Goal: Transaction & Acquisition: Download file/media

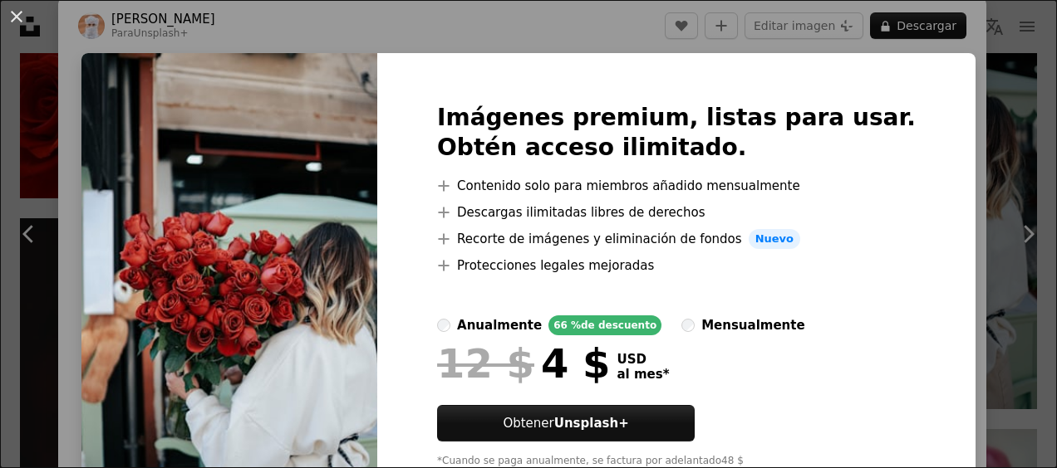
click at [975, 162] on div "An X shape Imágenes premium, listas para usar. Obtén acceso ilimitado. A plus s…" at bounding box center [528, 234] width 1057 height 468
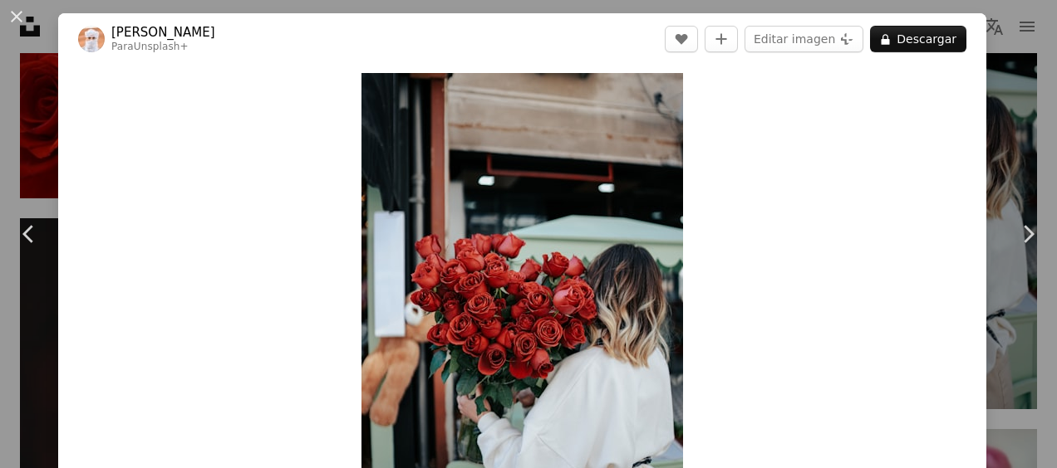
click at [1007, 114] on div "An X shape Chevron left Chevron right Ahmed Para Unsplash+ A heart A plus sign …" at bounding box center [528, 234] width 1057 height 468
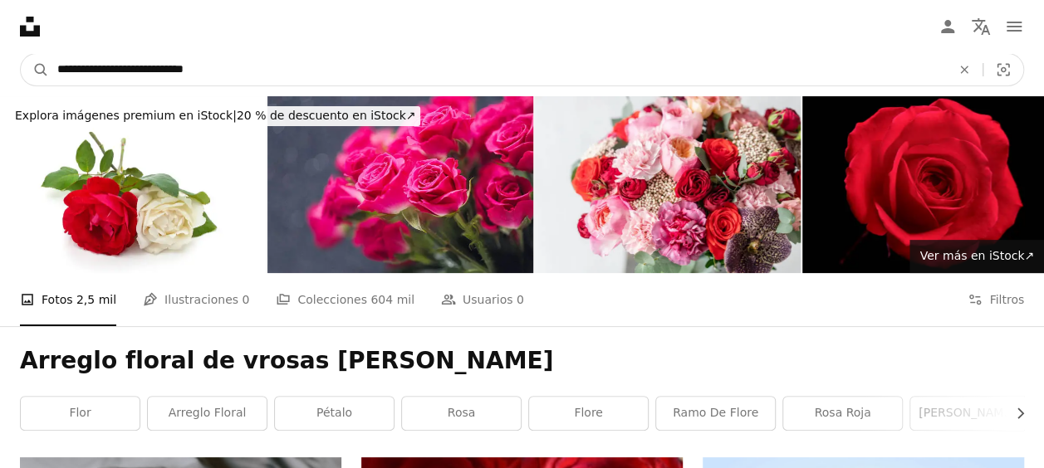
click at [149, 71] on input "**********" at bounding box center [497, 70] width 897 height 32
type input "**********"
click button "A magnifying glass" at bounding box center [35, 70] width 28 height 32
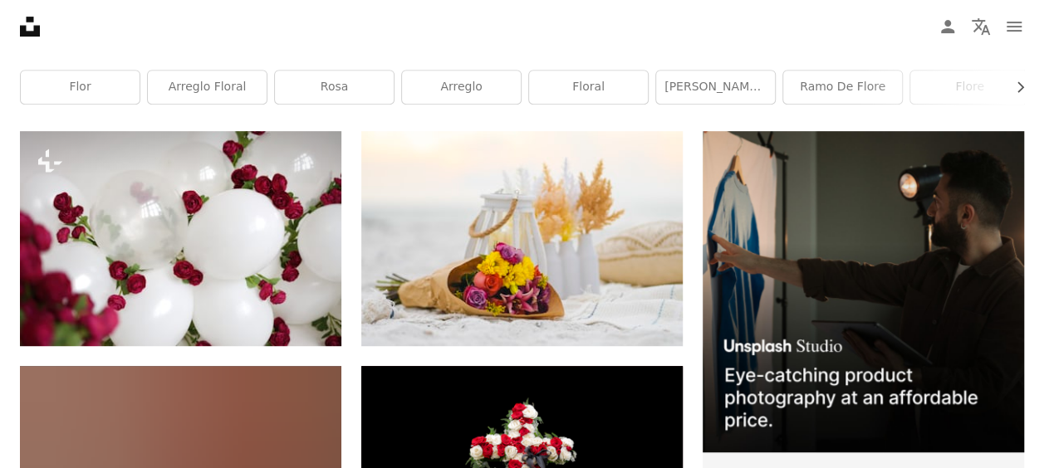
scroll to position [349, 0]
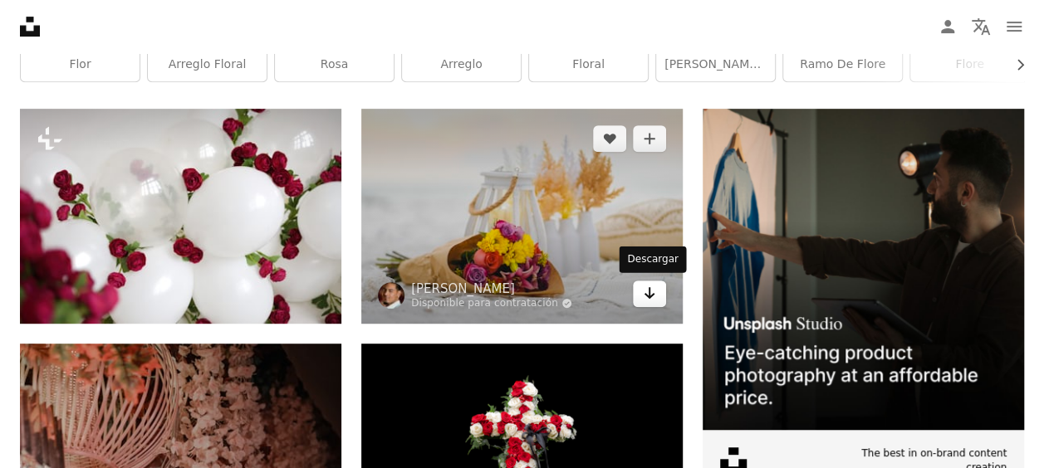
click at [646, 292] on icon "Arrow pointing down" at bounding box center [649, 293] width 13 height 20
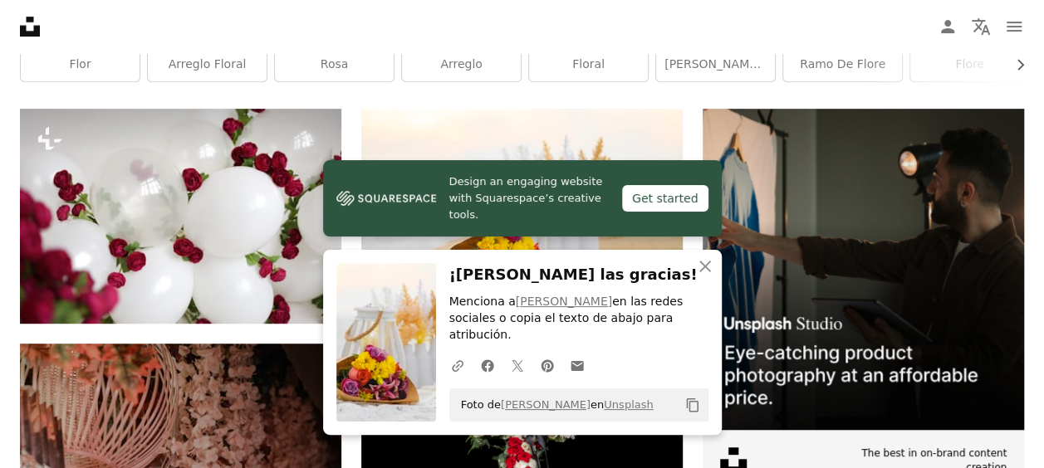
click at [987, 99] on div "Arreglo floral de [PERSON_NAME] Chevron right [PERSON_NAME] floral [PERSON_NAME…" at bounding box center [522, 43] width 1044 height 131
click at [705, 272] on icon "button" at bounding box center [705, 267] width 12 height 12
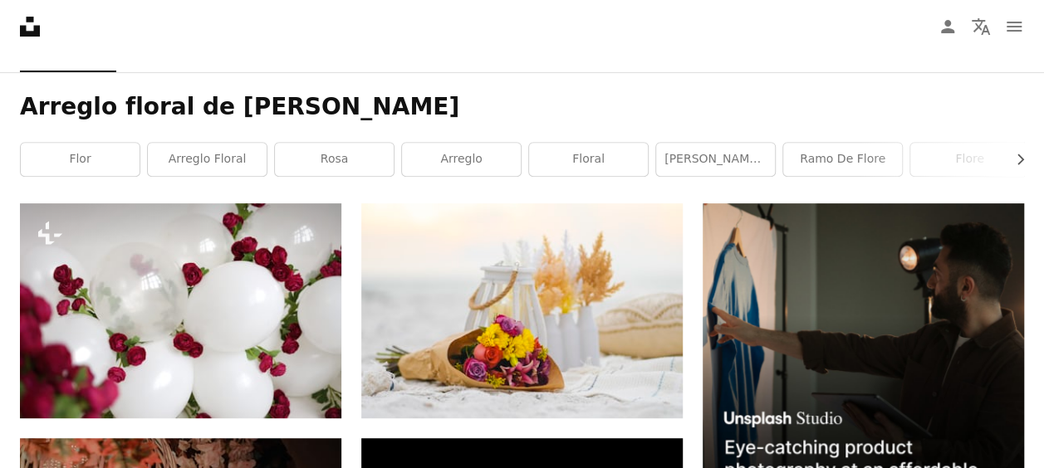
scroll to position [0, 0]
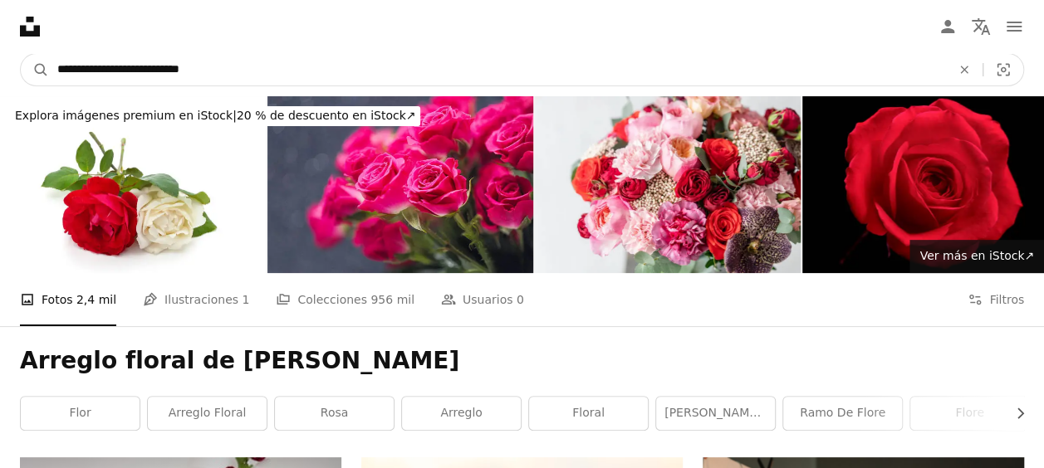
drag, startPoint x: 201, startPoint y: 71, endPoint x: 0, endPoint y: 110, distance: 204.8
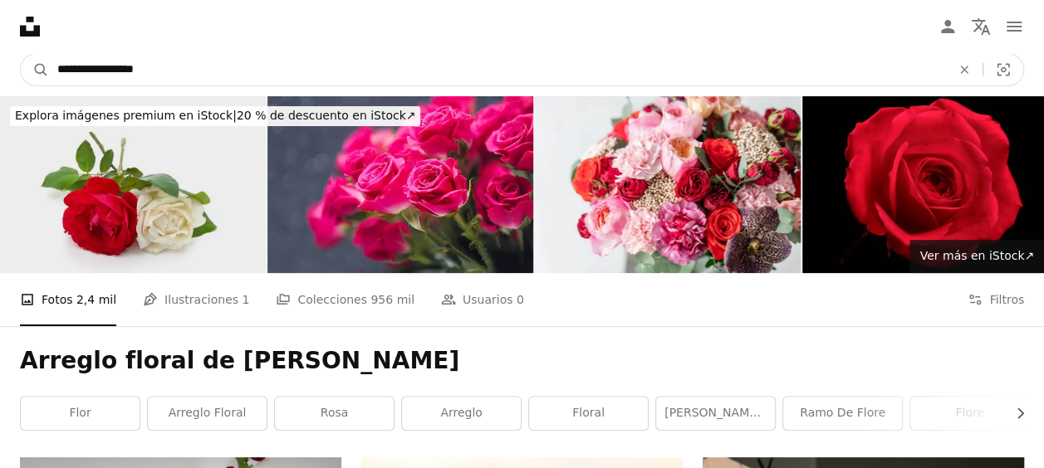
type input "**********"
click at [21, 54] on button "A magnifying glass" at bounding box center [35, 70] width 28 height 32
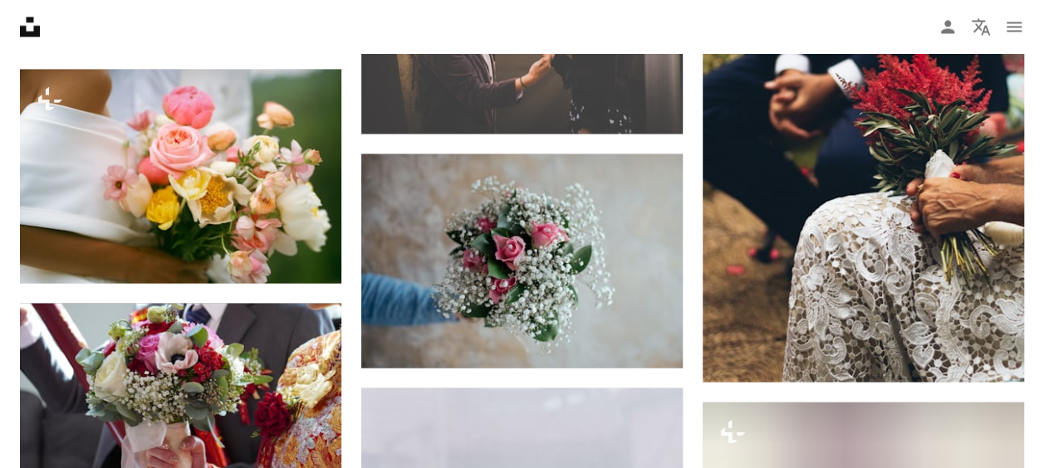
scroll to position [7714, 0]
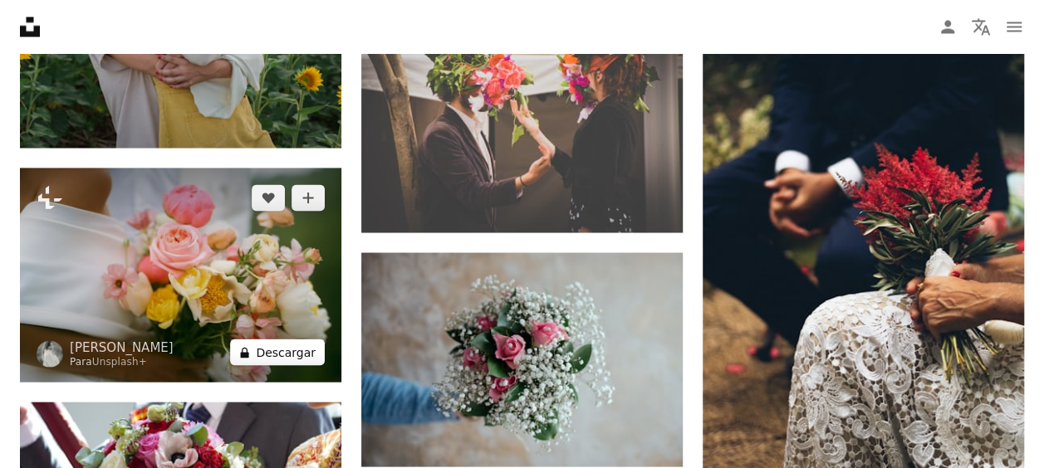
click at [296, 347] on button "A lock Descargar" at bounding box center [277, 352] width 95 height 27
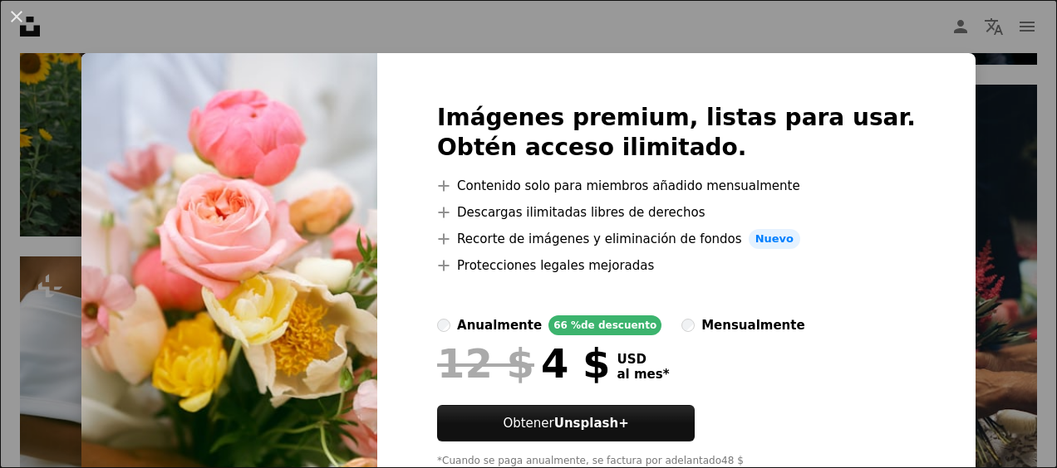
click at [952, 143] on div "An X shape Imágenes premium, listas para usar. Obtén acceso ilimitado. A plus s…" at bounding box center [528, 234] width 1057 height 468
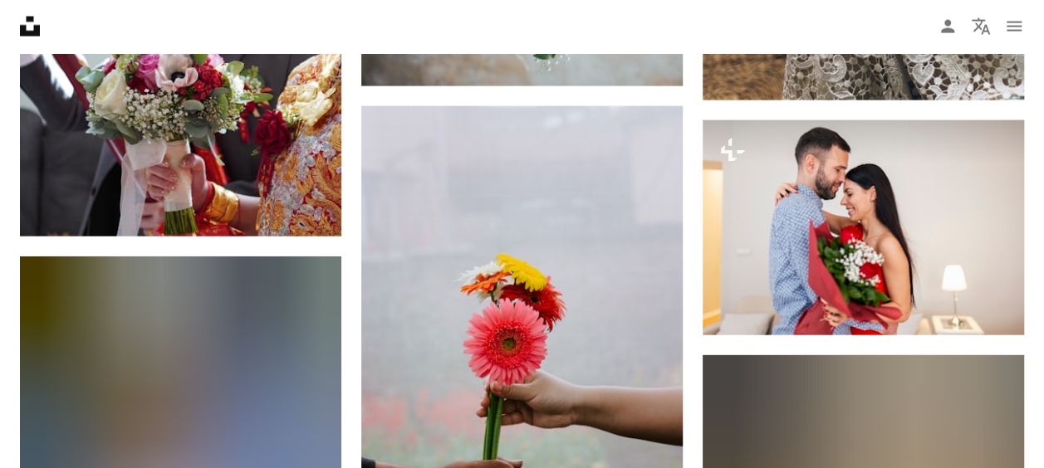
scroll to position [7257, 0]
